Goal: Find specific page/section: Find specific page/section

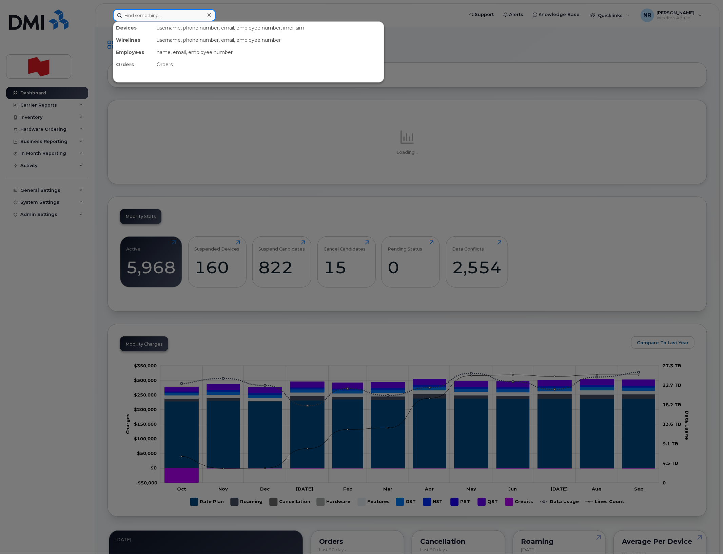
click at [138, 16] on input at bounding box center [164, 15] width 103 height 12
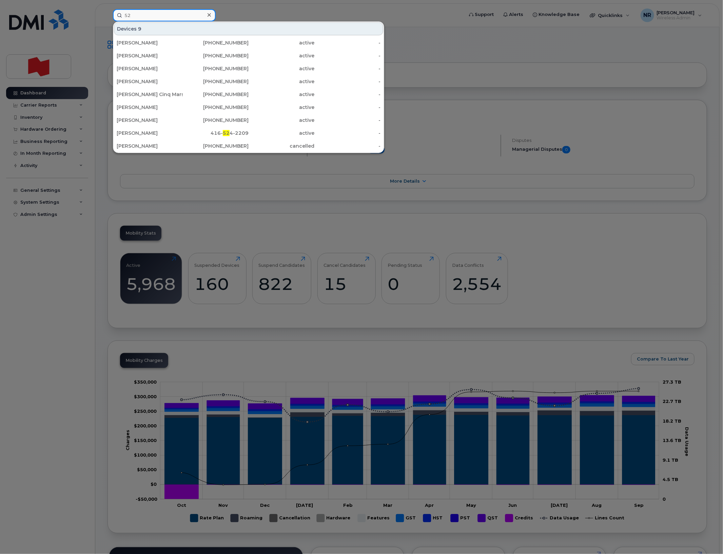
type input "5"
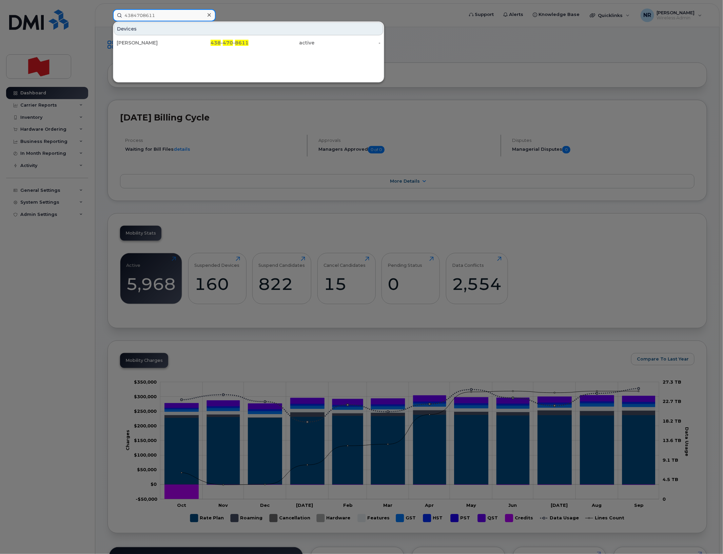
drag, startPoint x: 170, startPoint y: 13, endPoint x: 97, endPoint y: 13, distance: 72.6
click at [108, 13] on div "4384708611 Devices Maya Al Sabbag 438 - 470 - 8611 active -" at bounding box center [286, 15] width 357 height 12
click at [156, 11] on input "d" at bounding box center [164, 15] width 103 height 12
drag, startPoint x: 156, startPoint y: 11, endPoint x: 106, endPoint y: 12, distance: 49.9
click at [108, 12] on div "d Enter more symbols" at bounding box center [286, 15] width 357 height 12
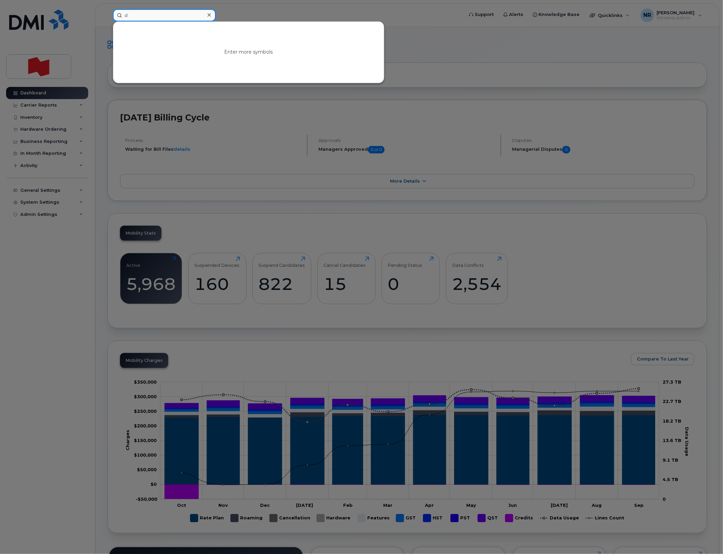
paste input "7802980608"
type input "7802980608"
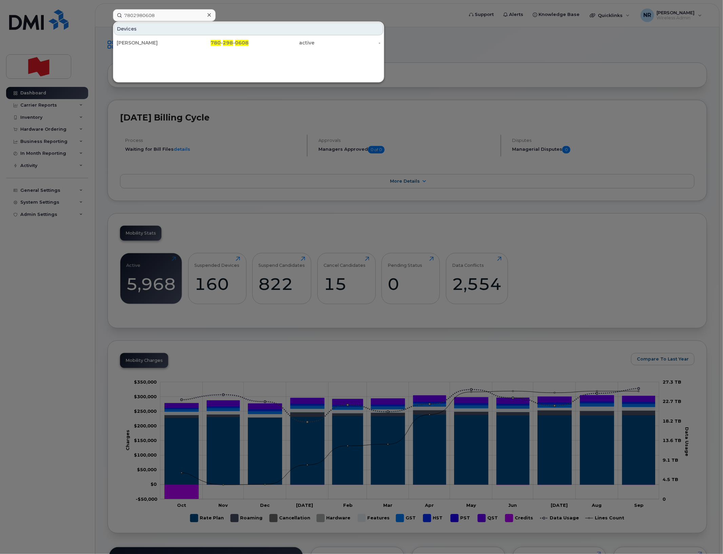
click at [133, 43] on div "Megan Hiltz" at bounding box center [150, 42] width 66 height 7
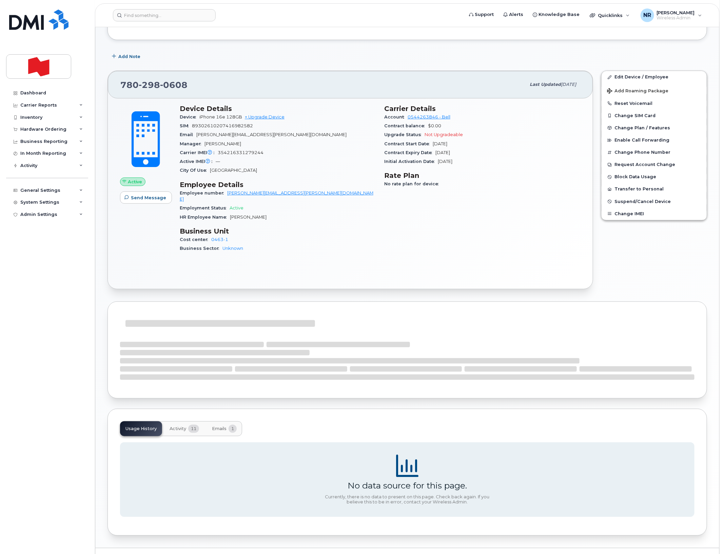
scroll to position [99, 0]
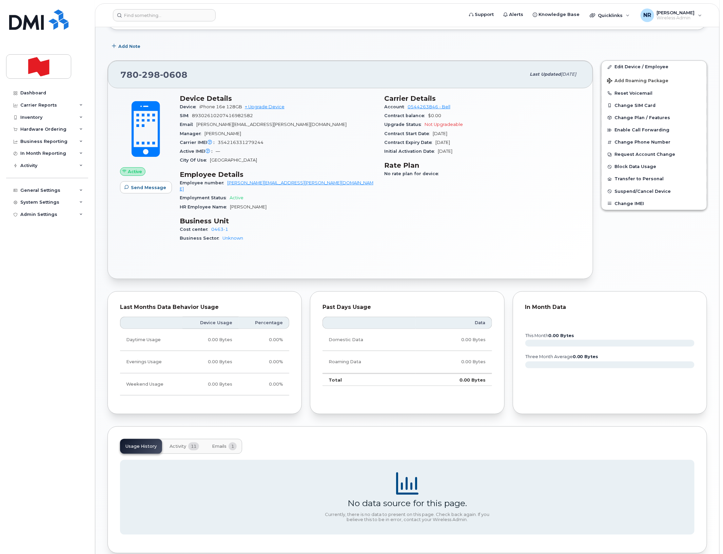
click at [177, 443] on span "Activity" at bounding box center [178, 445] width 17 height 5
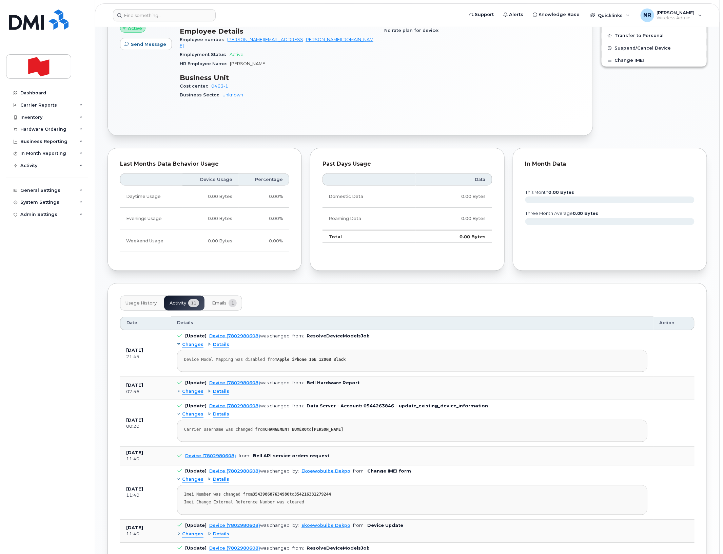
scroll to position [226, 0]
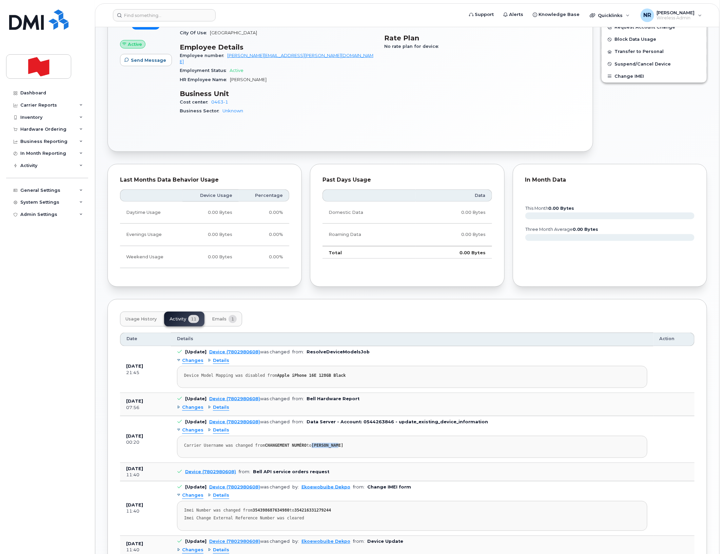
drag, startPoint x: 308, startPoint y: 442, endPoint x: 336, endPoint y: 440, distance: 28.6
click at [336, 443] on div "Carrier Username was changed from CHANGEMENT NUMÉRO to MEGAN HILTZ" at bounding box center [412, 445] width 456 height 5
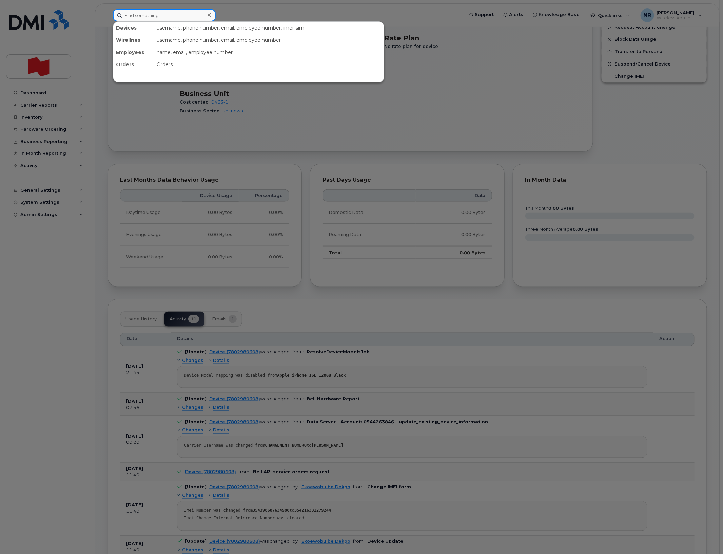
drag, startPoint x: 132, startPoint y: 17, endPoint x: 158, endPoint y: 16, distance: 25.5
click at [134, 17] on input at bounding box center [164, 15] width 103 height 12
drag, startPoint x: 118, startPoint y: 17, endPoint x: 103, endPoint y: 17, distance: 14.2
click at [108, 17] on div "hilt Devices Megan Hilt z 780-298-0608 active -" at bounding box center [286, 15] width 357 height 12
type input "4384708611"
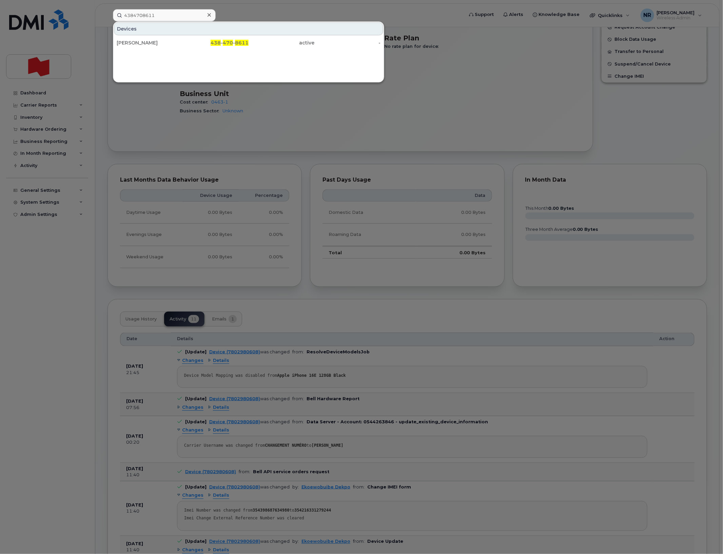
click at [152, 40] on div "[PERSON_NAME]" at bounding box center [150, 42] width 66 height 7
